Goal: Find specific page/section

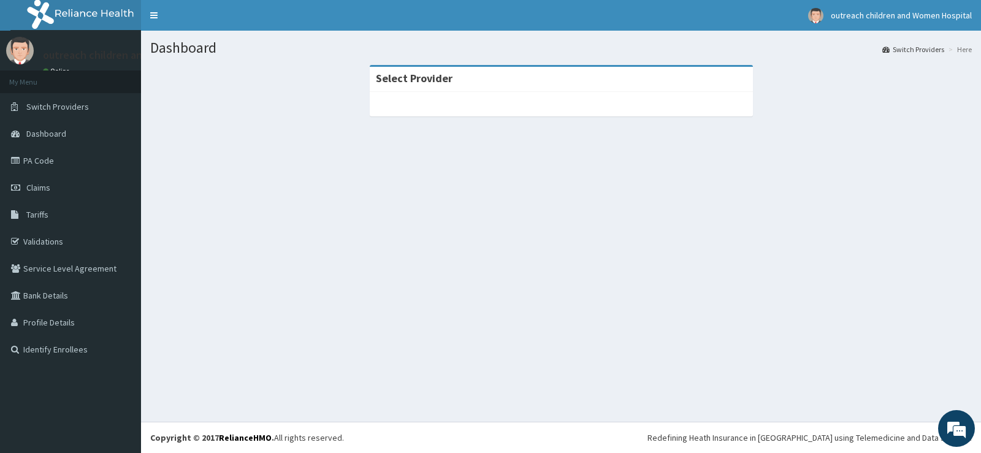
click at [436, 247] on div "Dashboard Switch Providers Here Select Provider" at bounding box center [561, 226] width 840 height 391
click at [37, 352] on link "Identify Enrollees" at bounding box center [70, 349] width 141 height 27
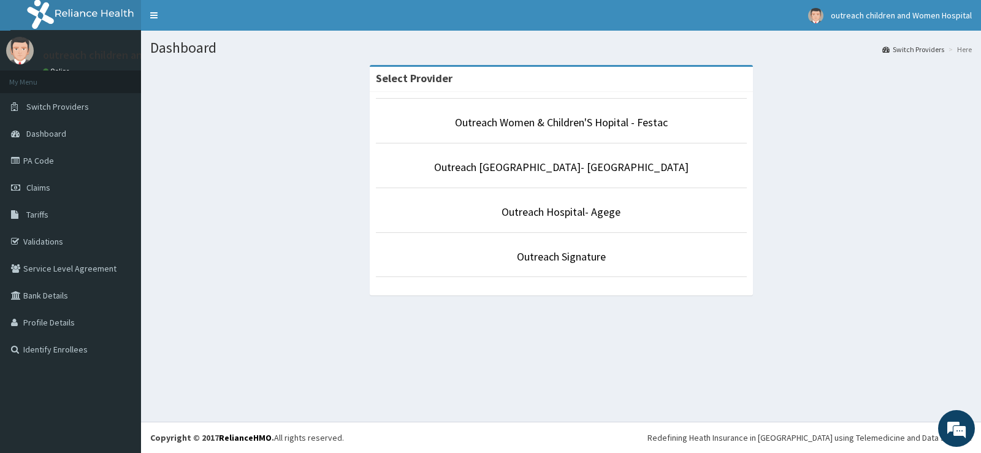
click at [551, 264] on p "Outreach Signature" at bounding box center [561, 257] width 371 height 16
click at [551, 257] on link "Outreach Signature" at bounding box center [561, 256] width 89 height 14
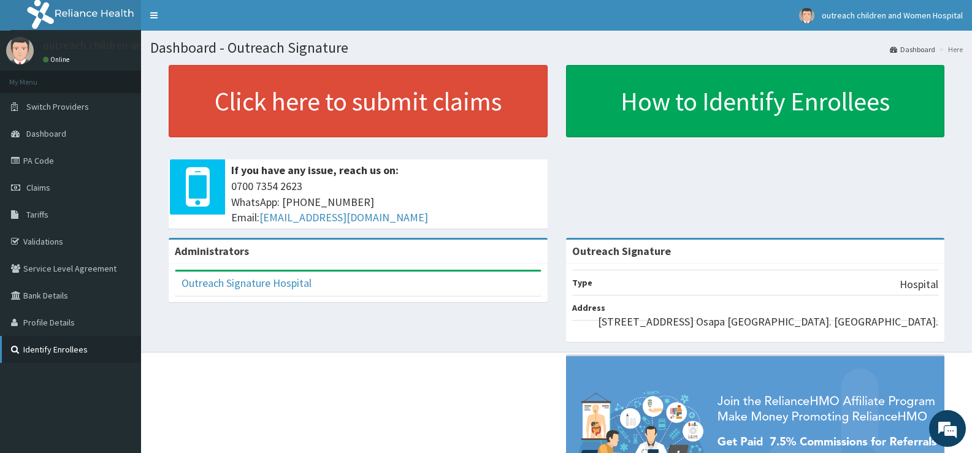
click at [51, 346] on link "Identify Enrollees" at bounding box center [70, 349] width 141 height 27
